Goal: Obtain resource: Download file/media

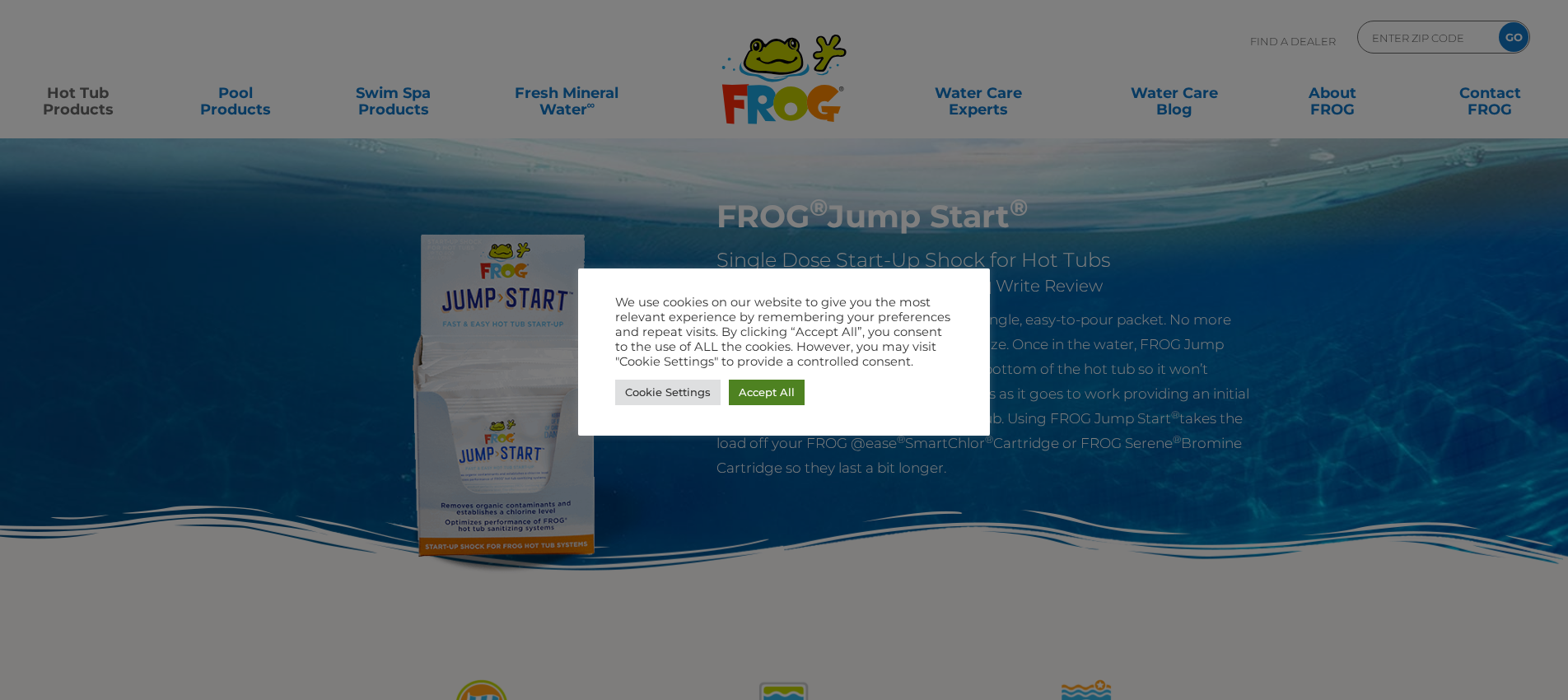
click at [779, 388] on link "Accept All" at bounding box center [767, 392] width 76 height 25
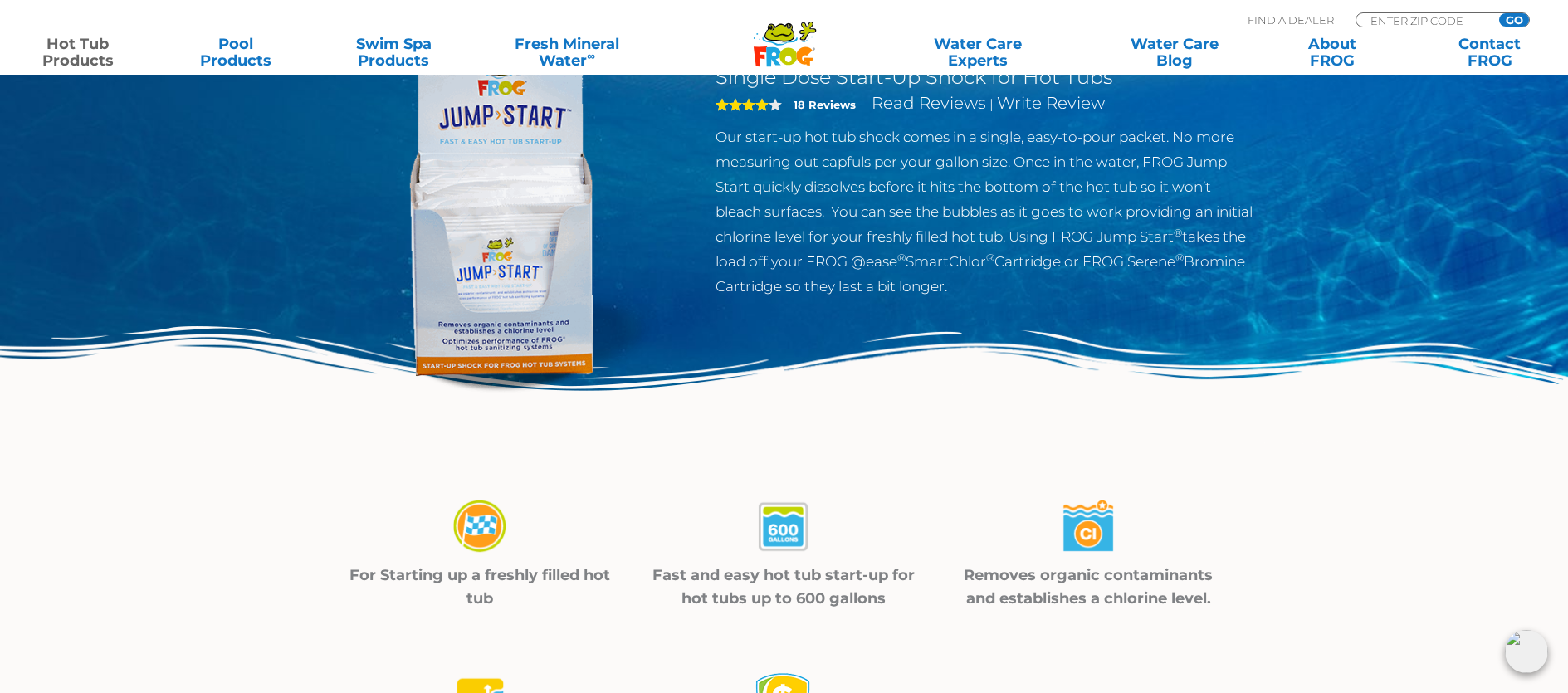
scroll to position [321, 0]
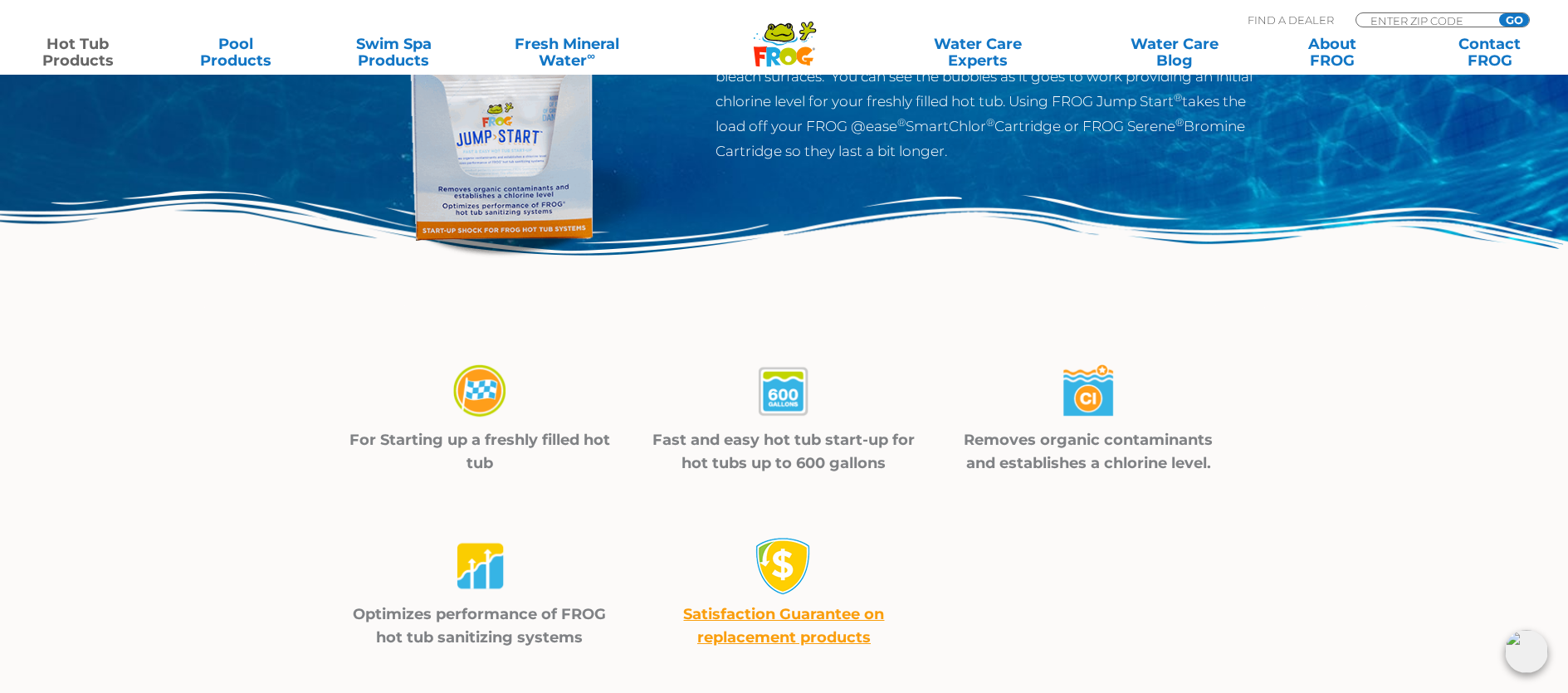
click at [480, 399] on img at bounding box center [480, 391] width 58 height 59
click at [468, 448] on p "For Starting up a freshly filled hot tub" at bounding box center [481, 451] width 263 height 46
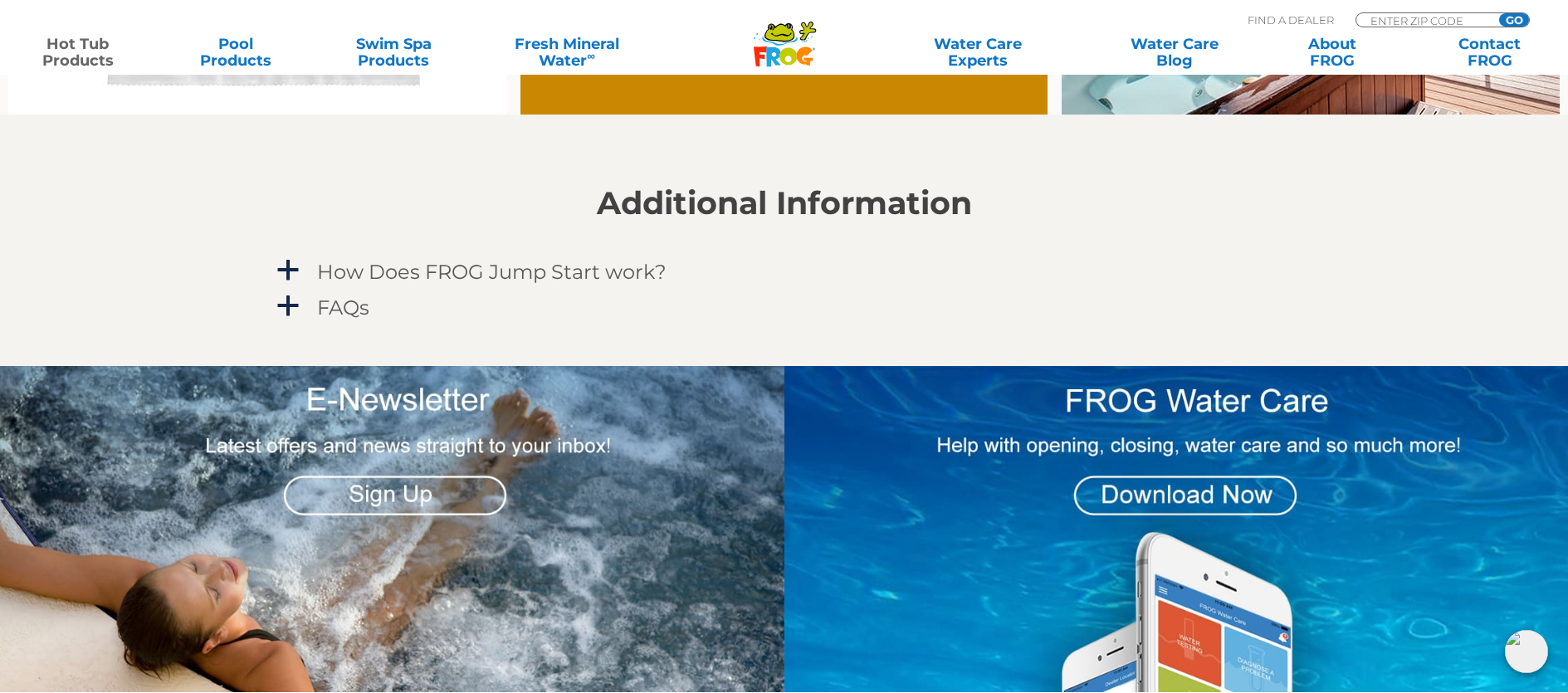
scroll to position [1343, 0]
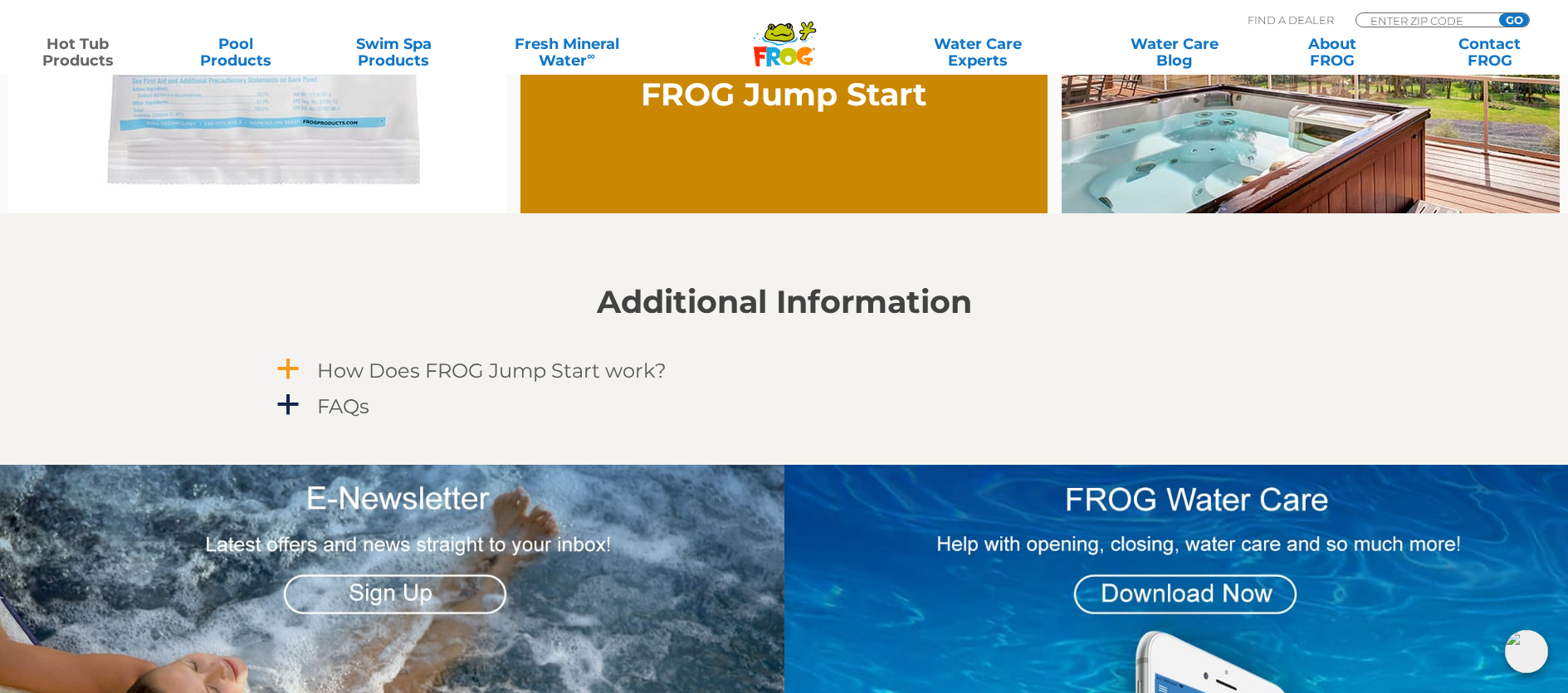
click at [474, 375] on h4 "How Does FROG Jump Start work?" at bounding box center [491, 371] width 350 height 23
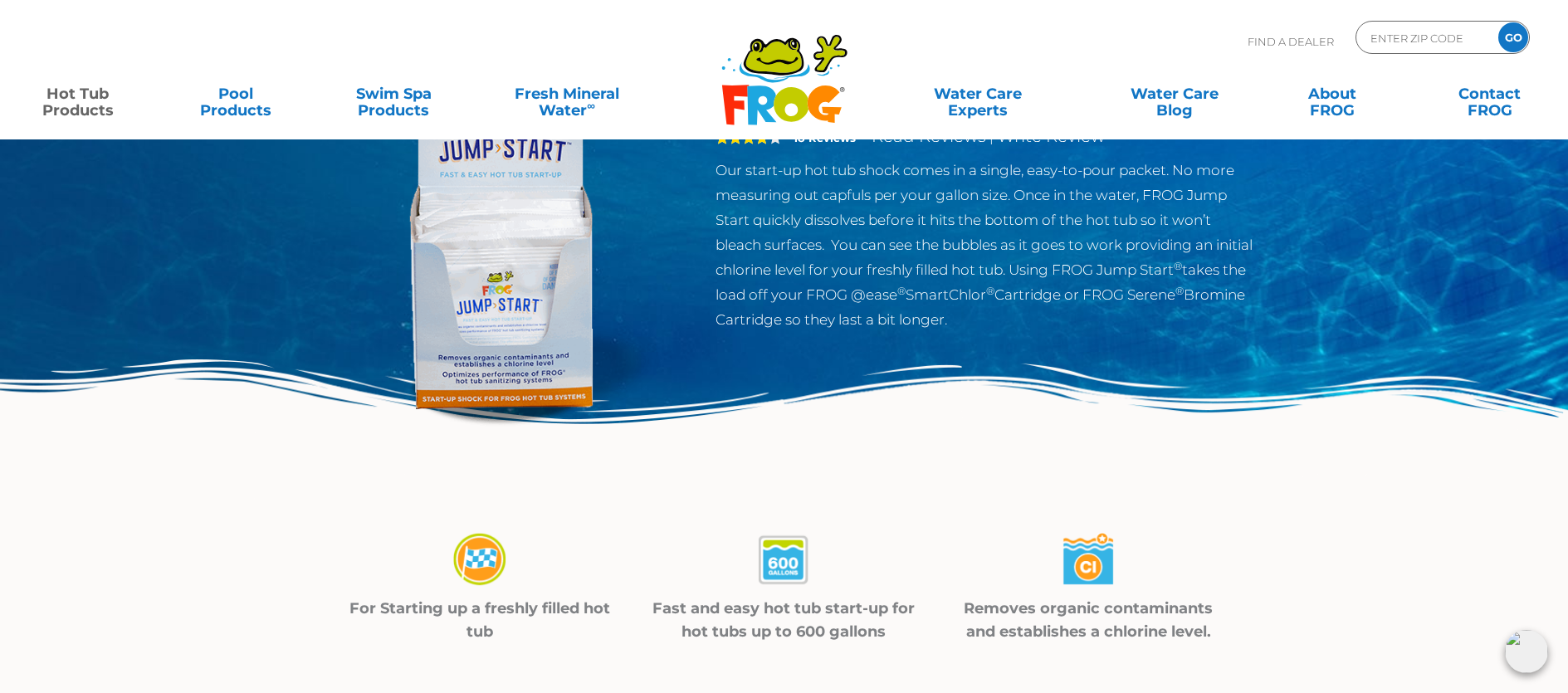
scroll to position [0, 0]
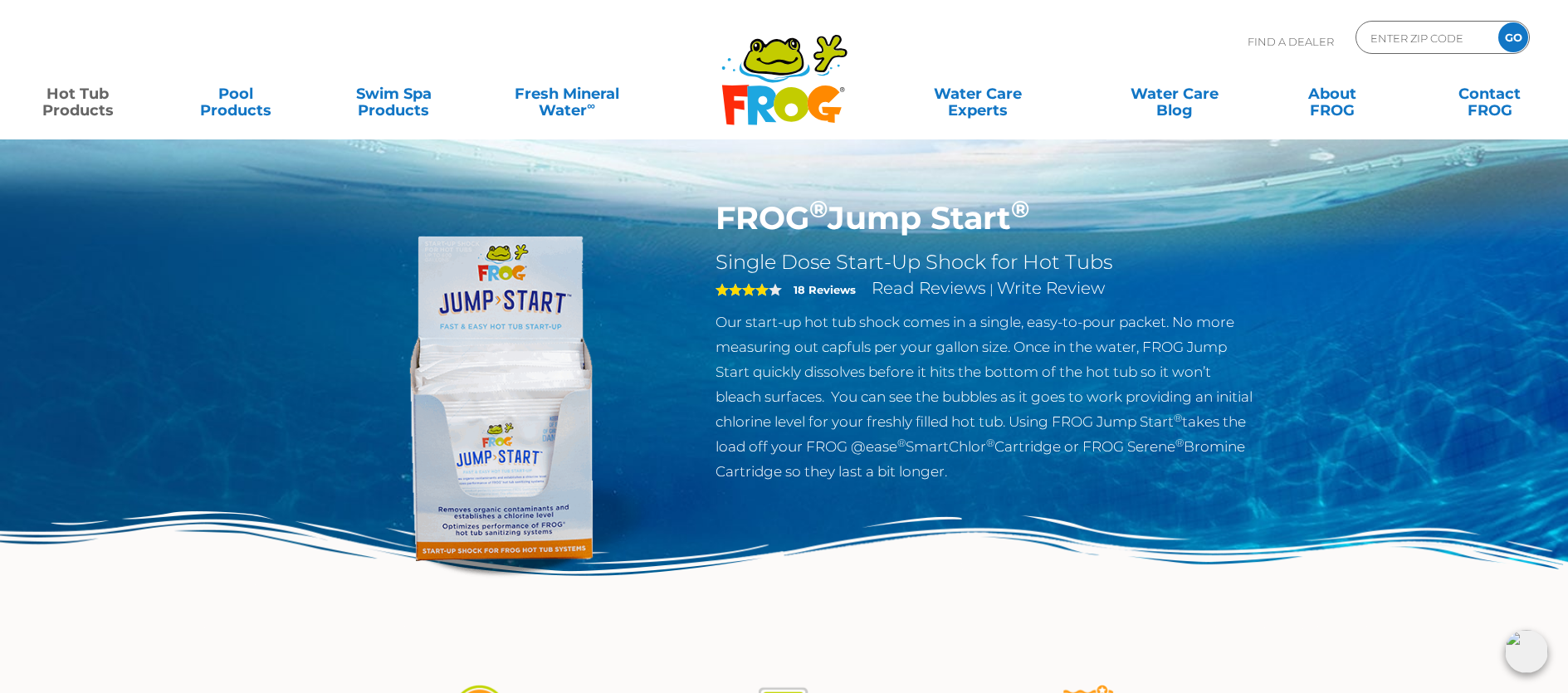
click at [845, 668] on img at bounding box center [784, 597] width 1568 height 172
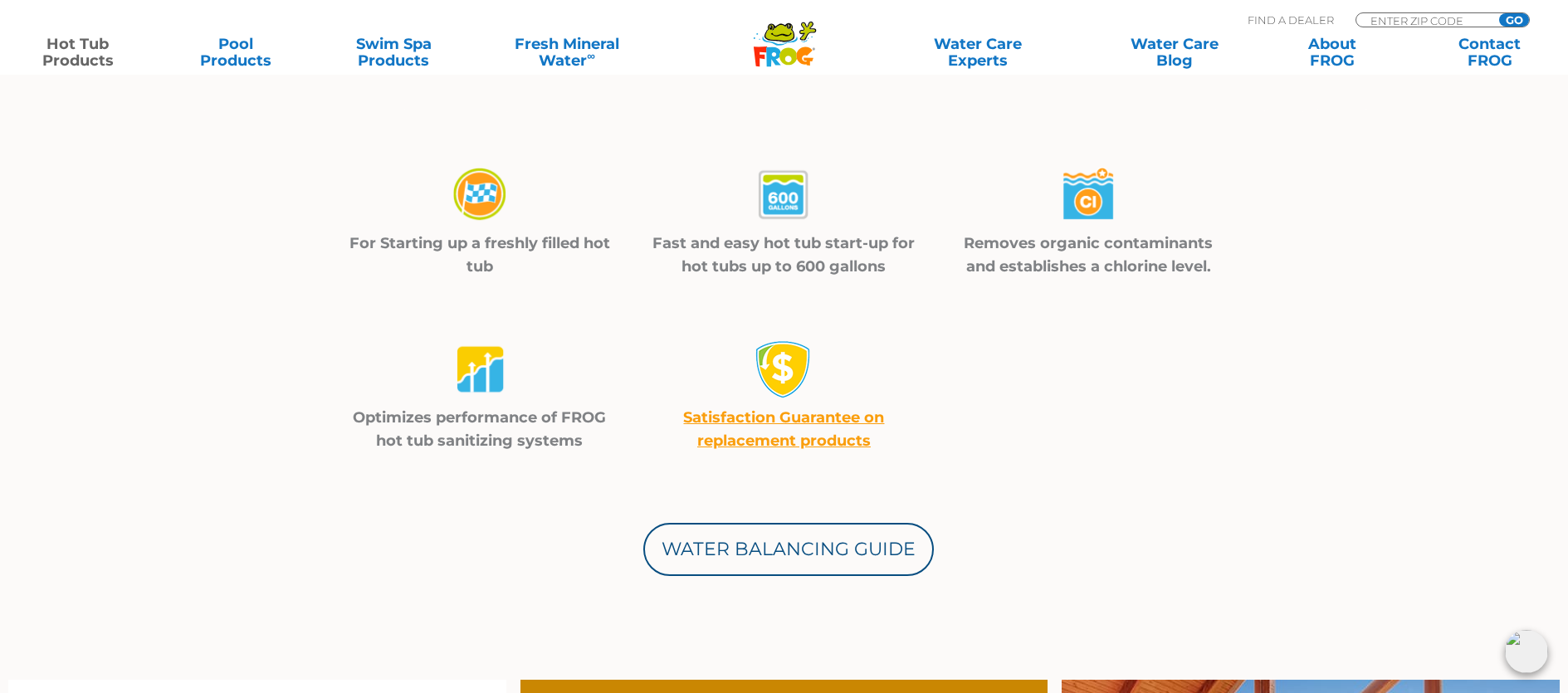
scroll to position [674, 0]
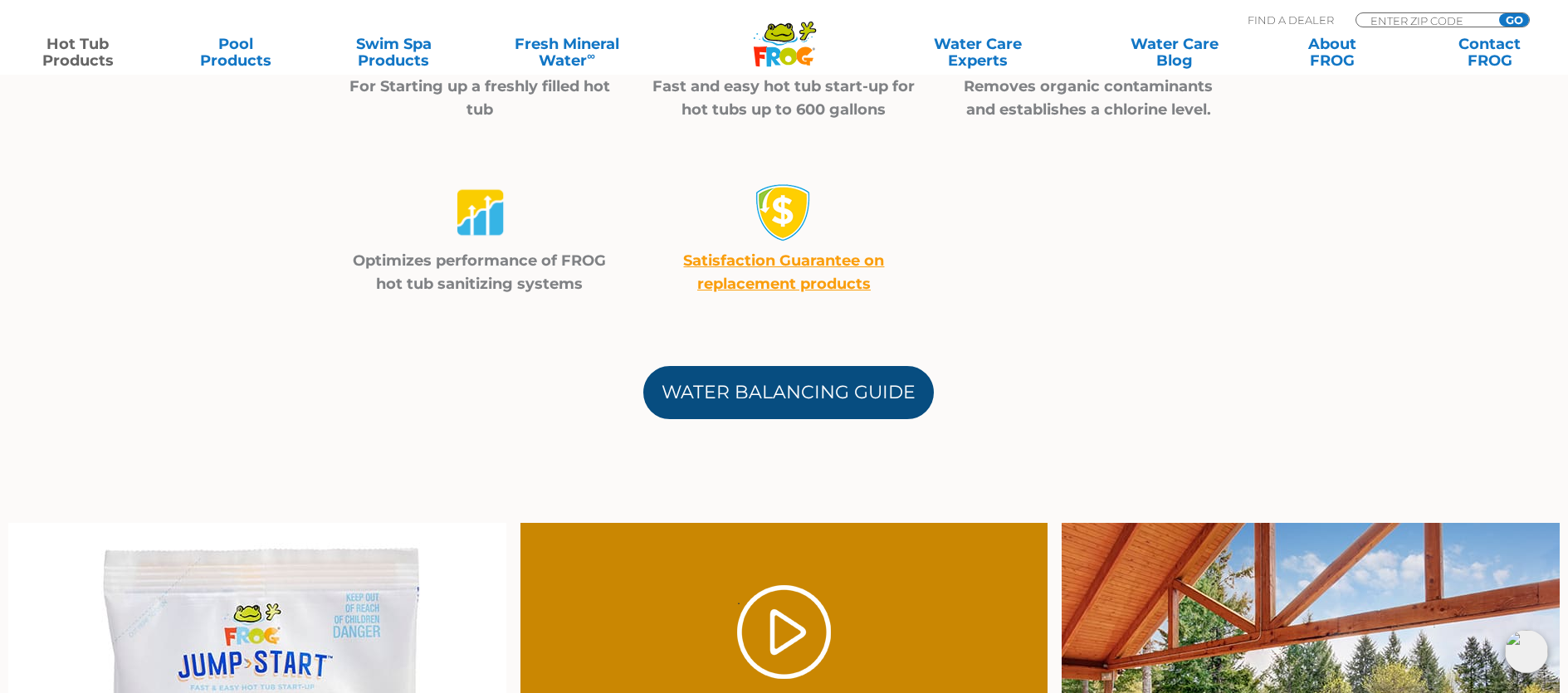
click at [764, 391] on link "Water Balancing Guide" at bounding box center [789, 392] width 291 height 53
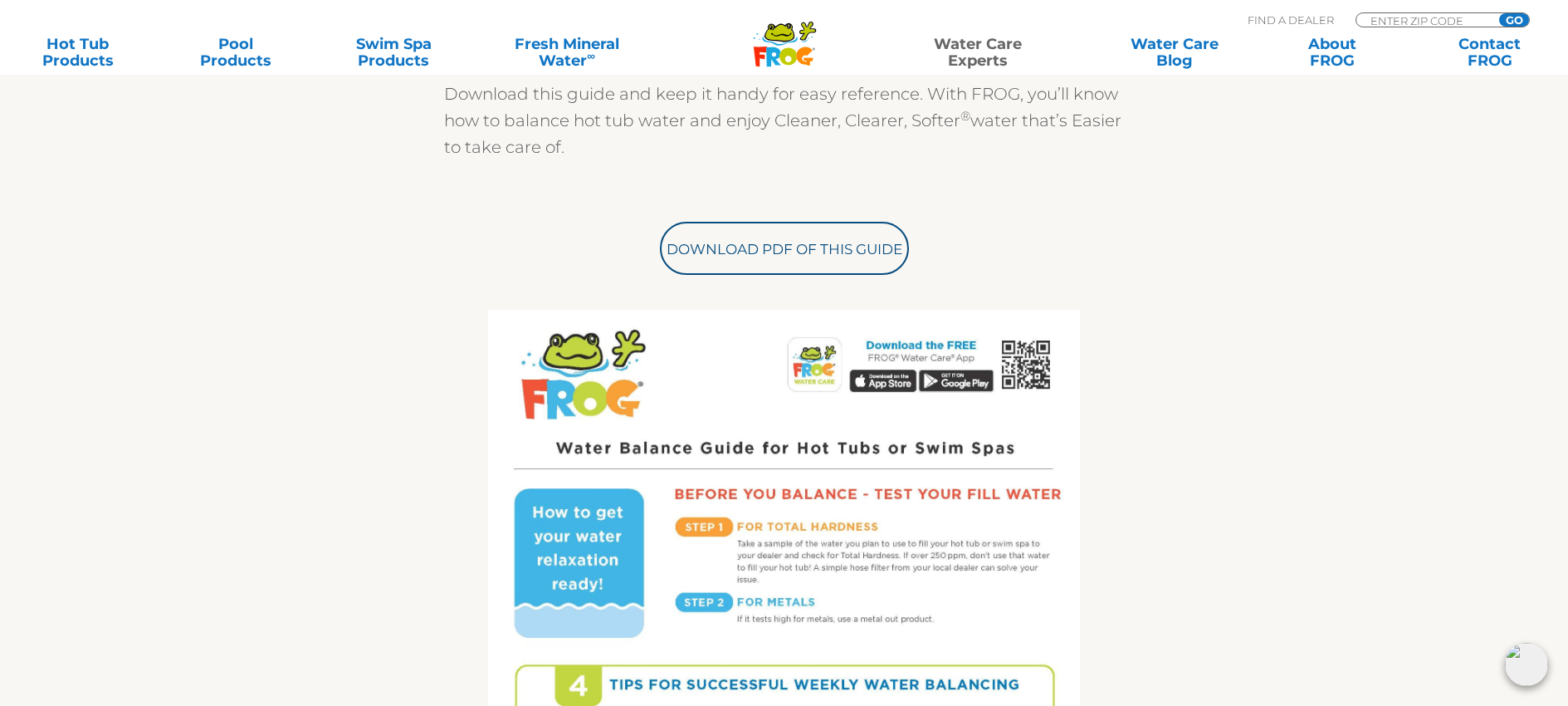
scroll to position [563, 0]
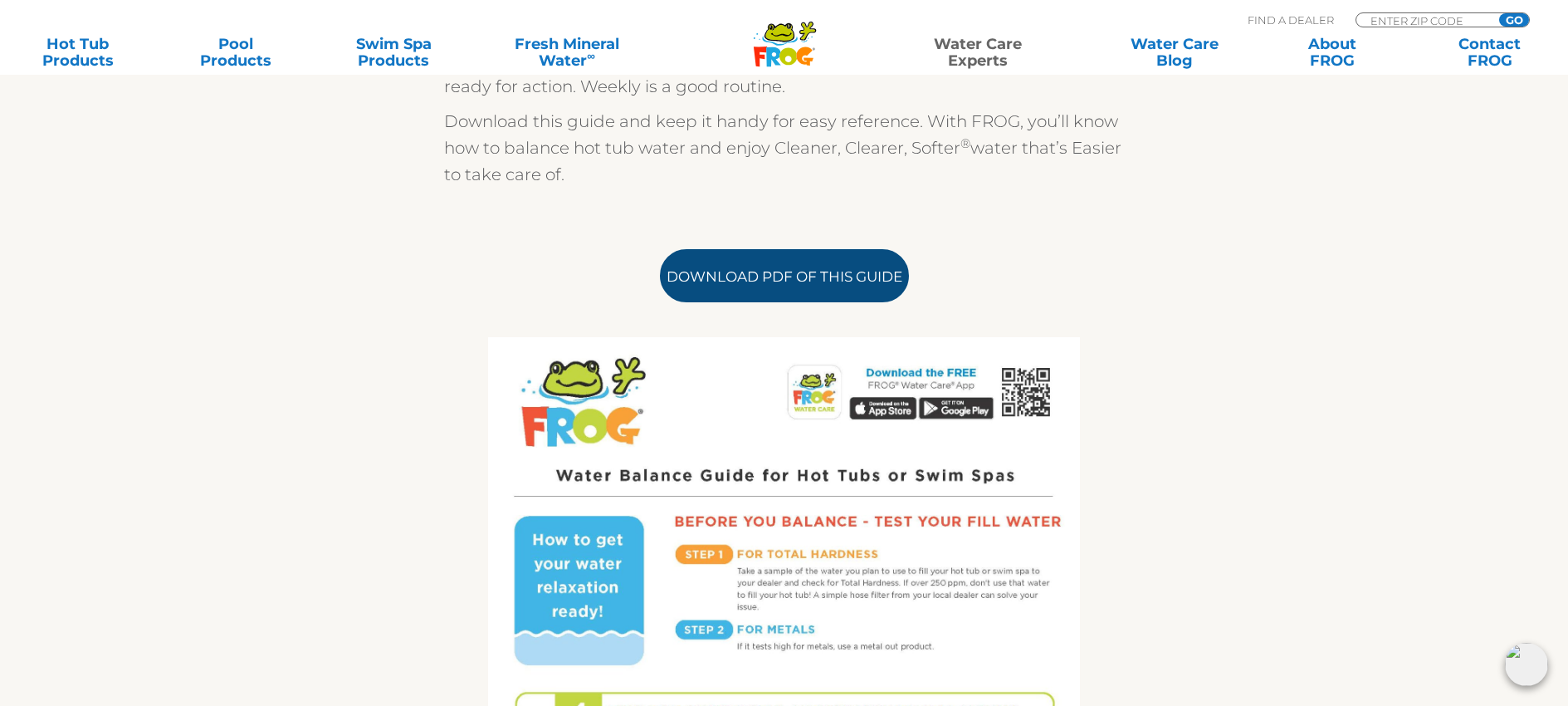
click at [789, 292] on link "Download PDF of this Guide" at bounding box center [785, 275] width 249 height 53
